Goal: Task Accomplishment & Management: Manage account settings

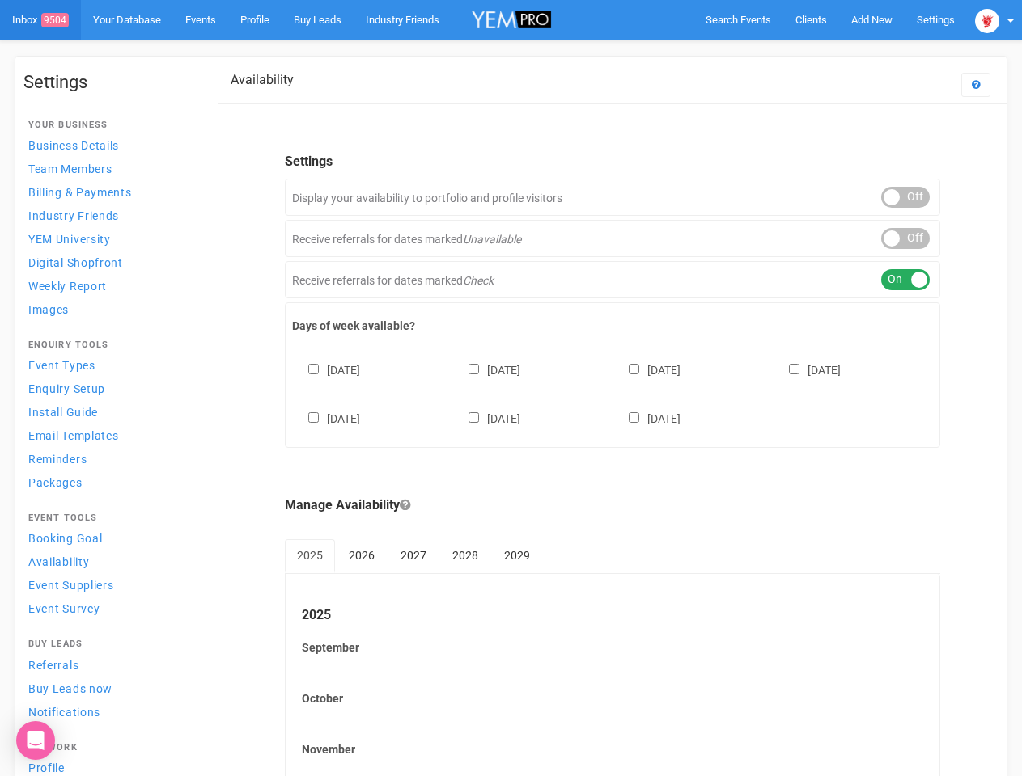
click at [510, 388] on div "[DATE] [DATE] [DATE] [DATE] [DATE] [DATE] [DATE]" at bounding box center [612, 386] width 641 height 97
click at [738, 19] on span "Search Events" at bounding box center [738, 20] width 66 height 12
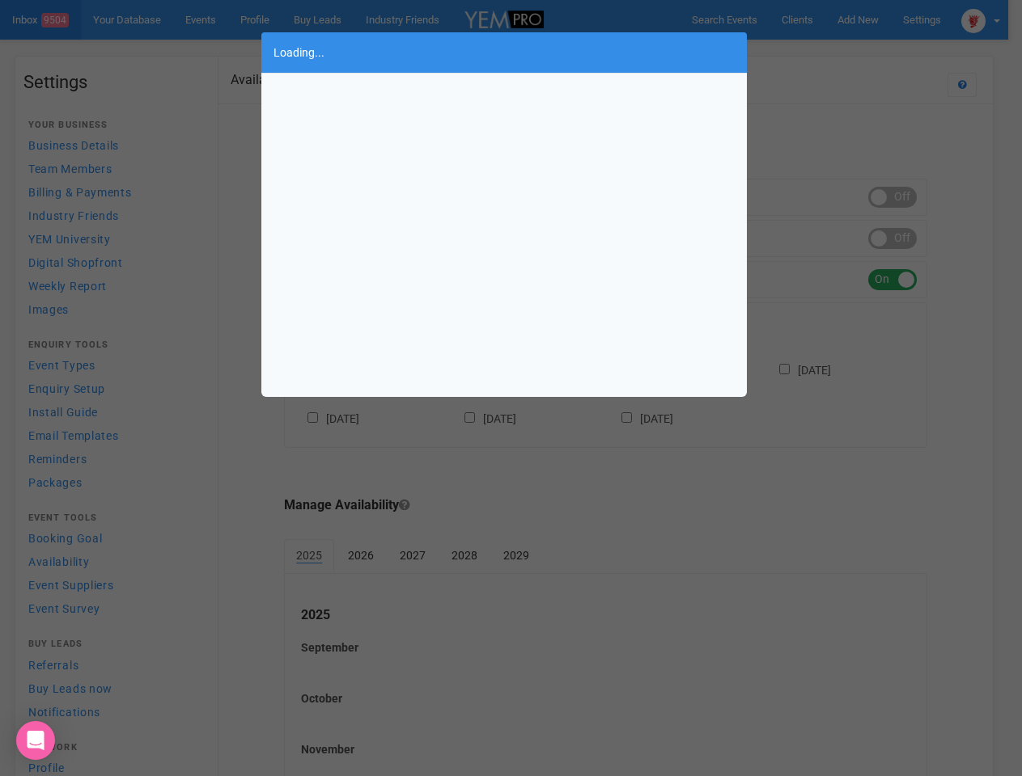
click at [871, 19] on div "Loading..." at bounding box center [511, 388] width 1022 height 776
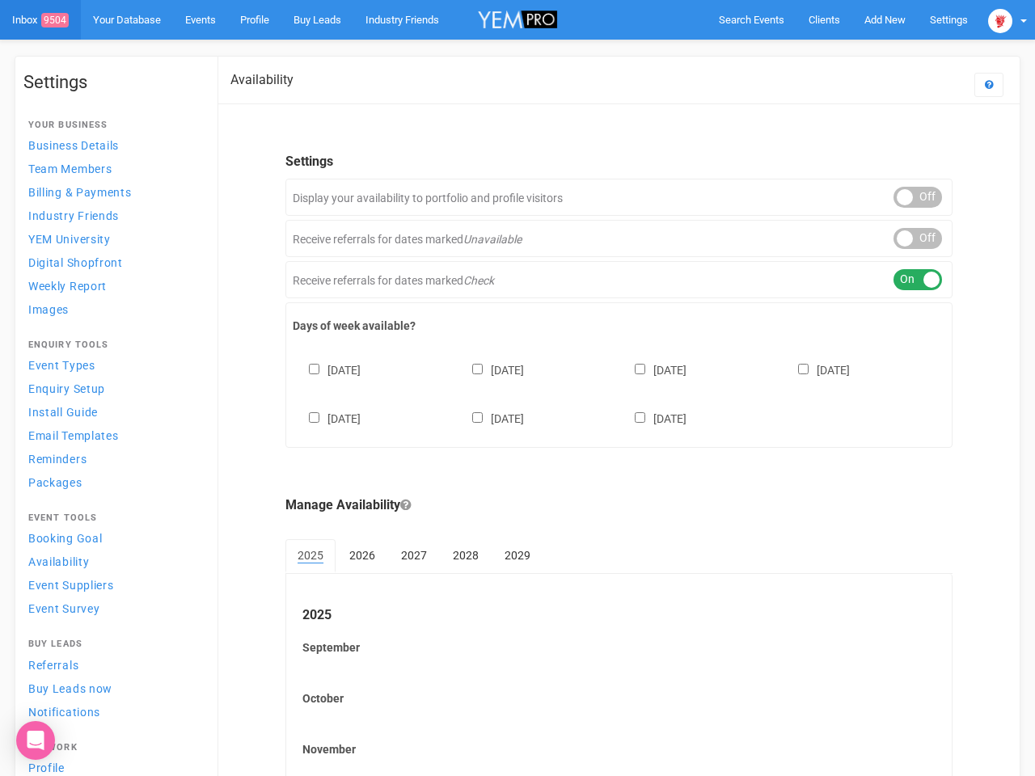
click at [834, 52] on body "Search Events Clients Add New New Client New Event New Enquiry Settings [GEOGRA…" at bounding box center [517, 468] width 1035 height 936
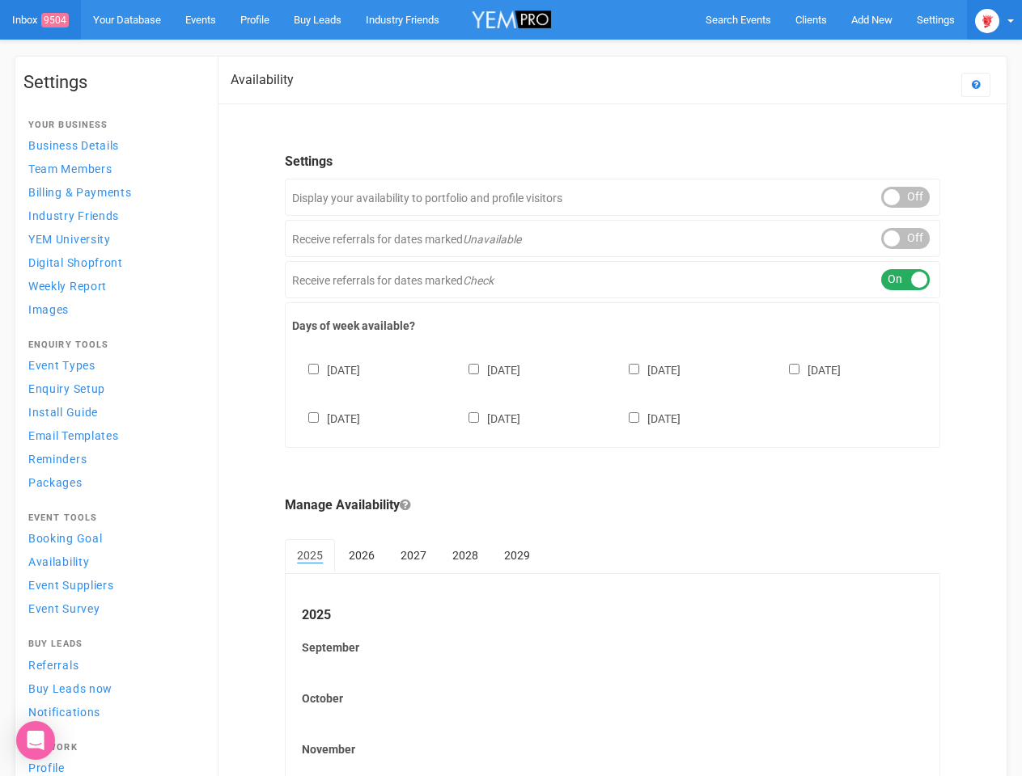
click at [994, 19] on img at bounding box center [987, 21] width 24 height 24
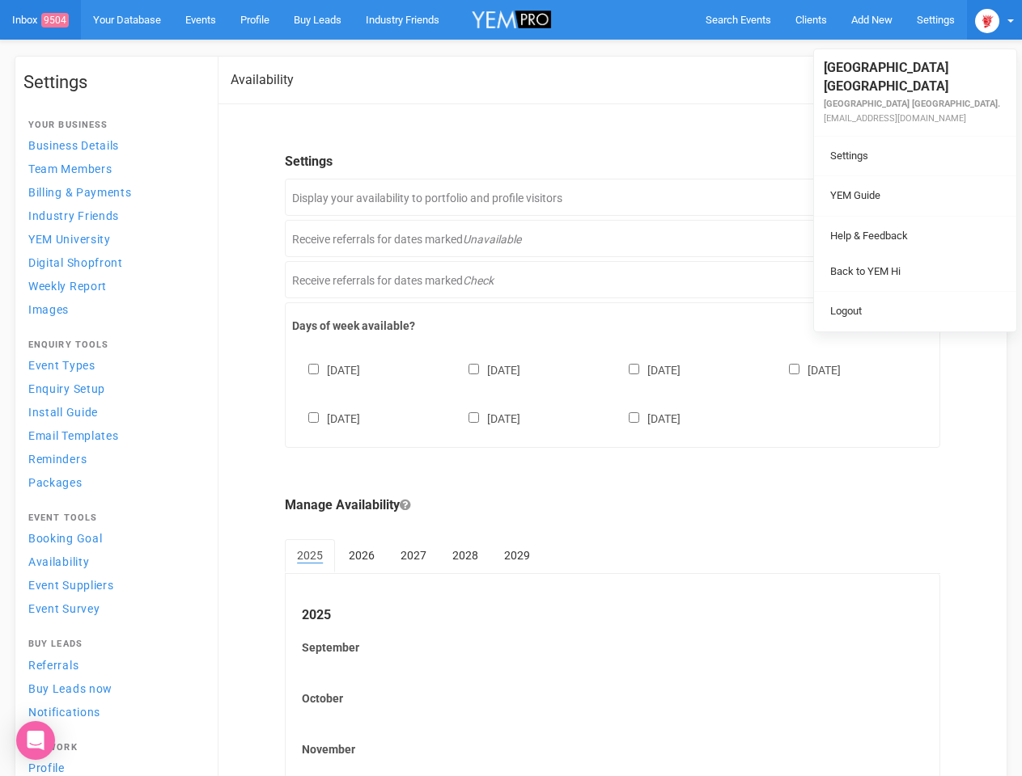
click at [905, 197] on div "ON OFF" at bounding box center [905, 197] width 49 height 21
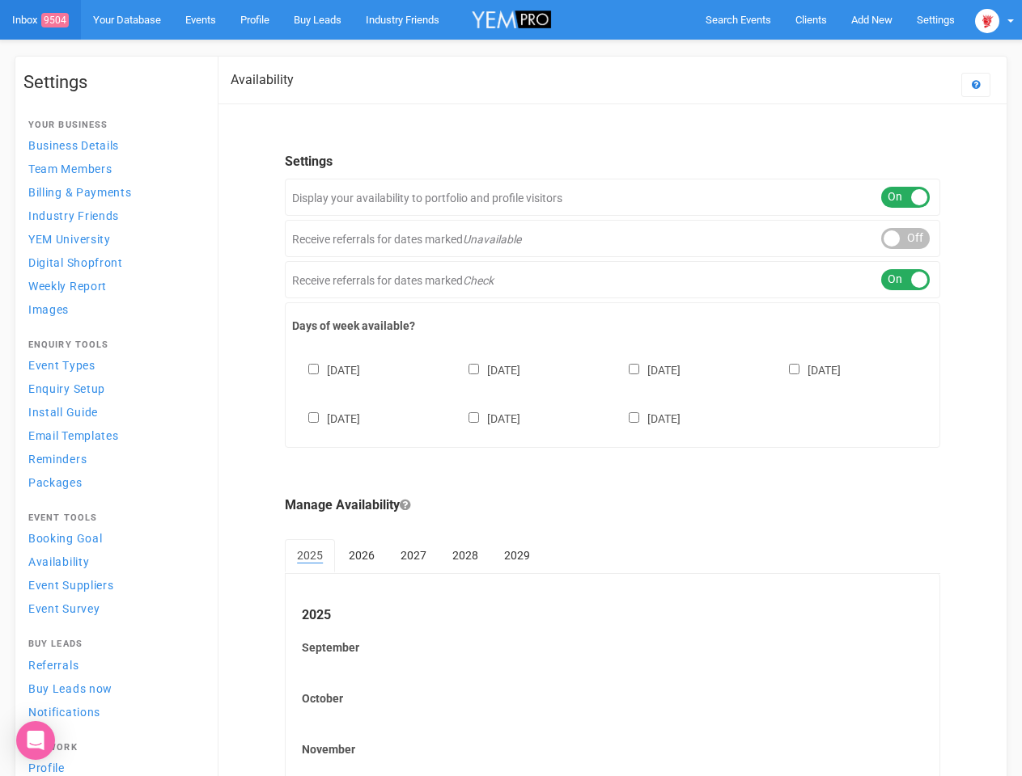
click at [905, 239] on div "ON OFF" at bounding box center [905, 238] width 49 height 21
click at [905, 280] on div "ON OFF" at bounding box center [905, 279] width 49 height 21
click at [612, 392] on div "[DATE] [DATE] [DATE] [DATE] [DATE] [DATE] [DATE]" at bounding box center [612, 386] width 641 height 97
